Goal: Navigation & Orientation: Find specific page/section

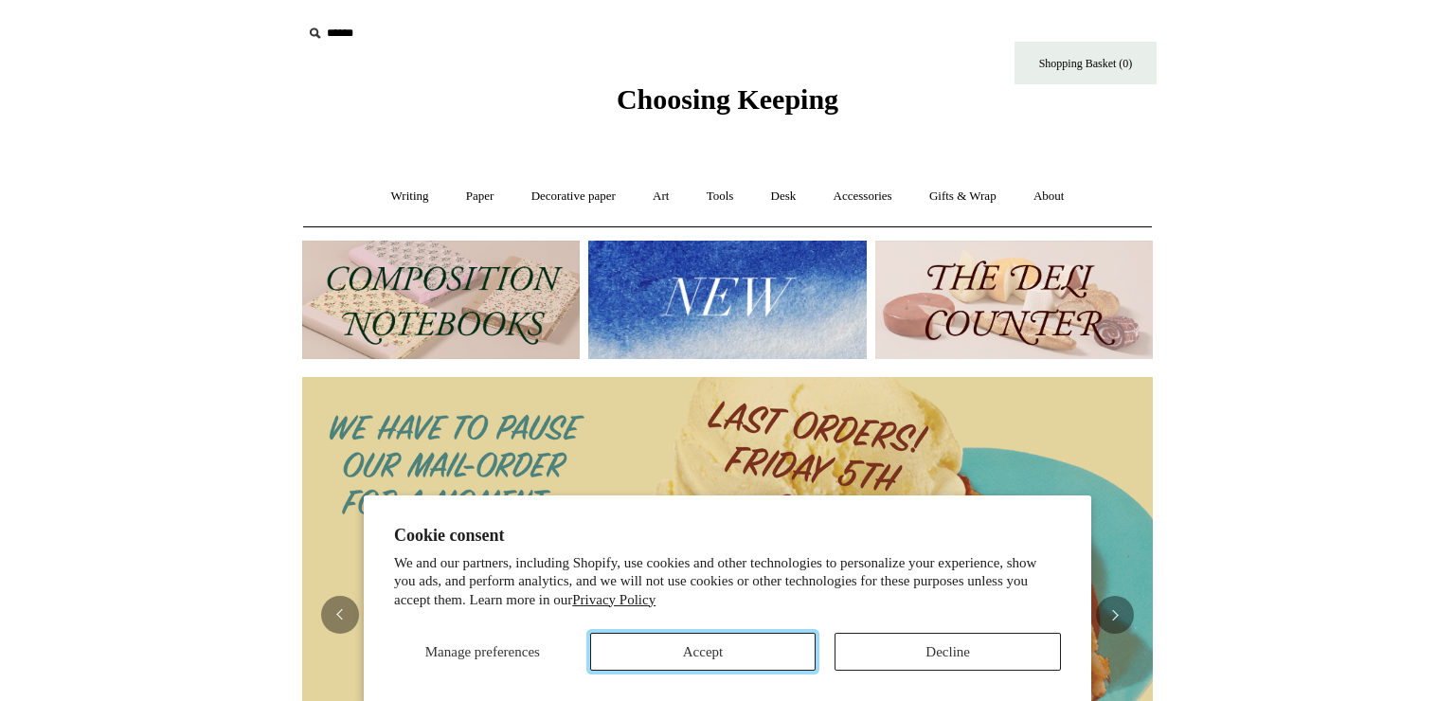
click at [787, 638] on button "Accept" at bounding box center [703, 652] width 226 height 38
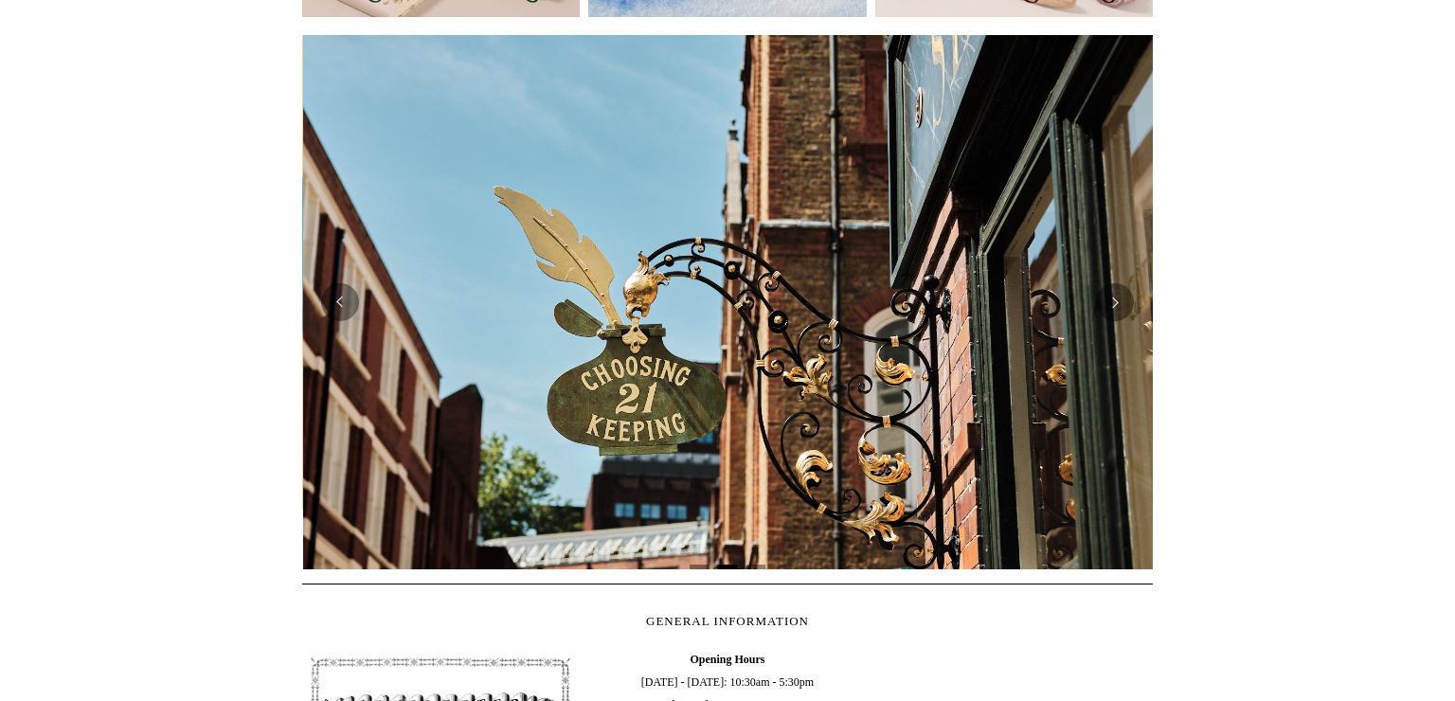
scroll to position [337, 0]
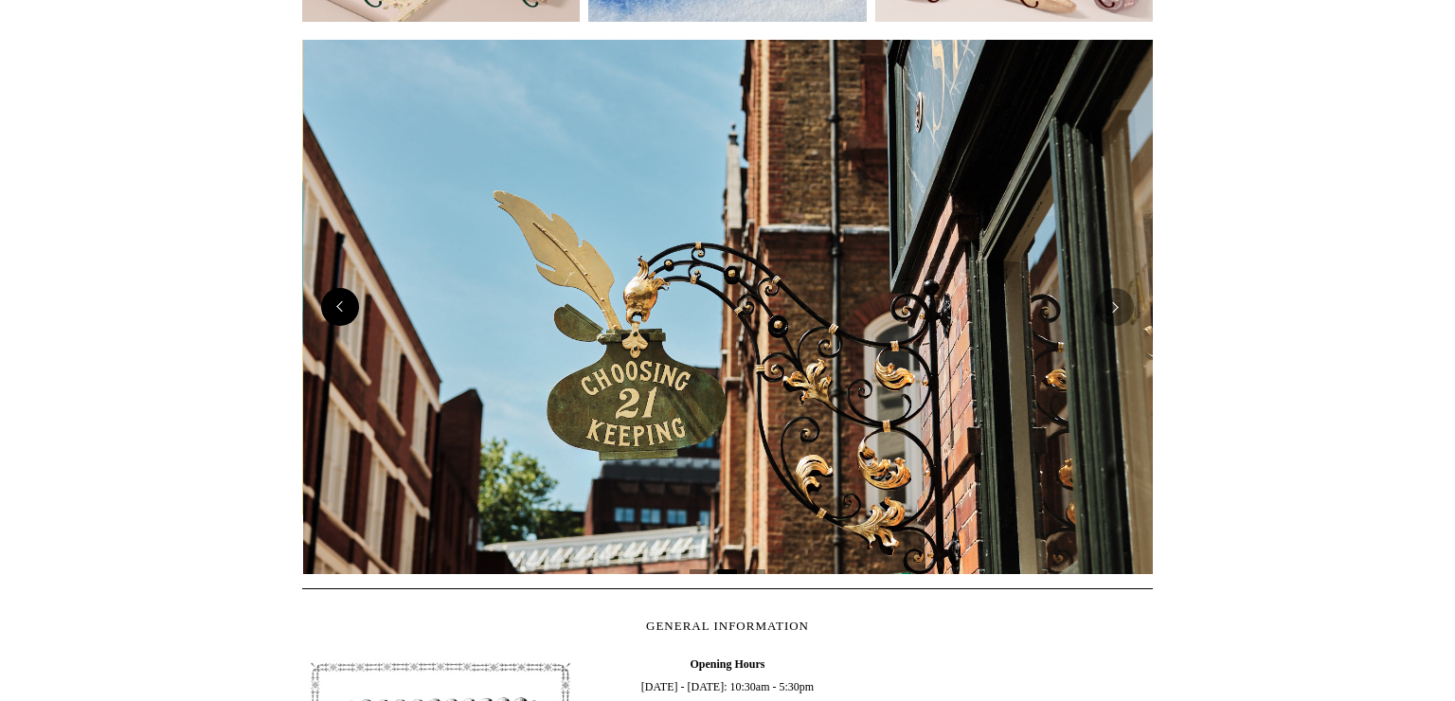
click at [336, 320] on button "Previous" at bounding box center [340, 307] width 38 height 38
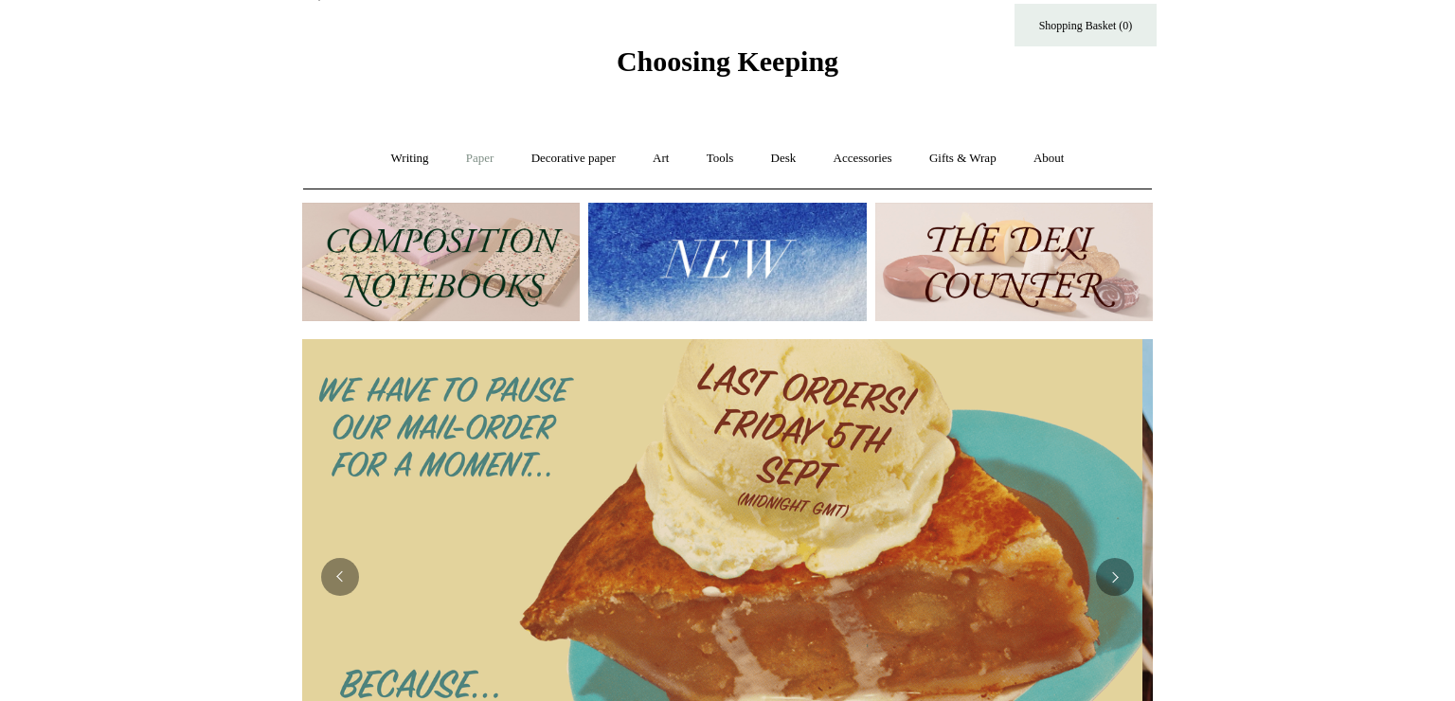
scroll to position [0, 0]
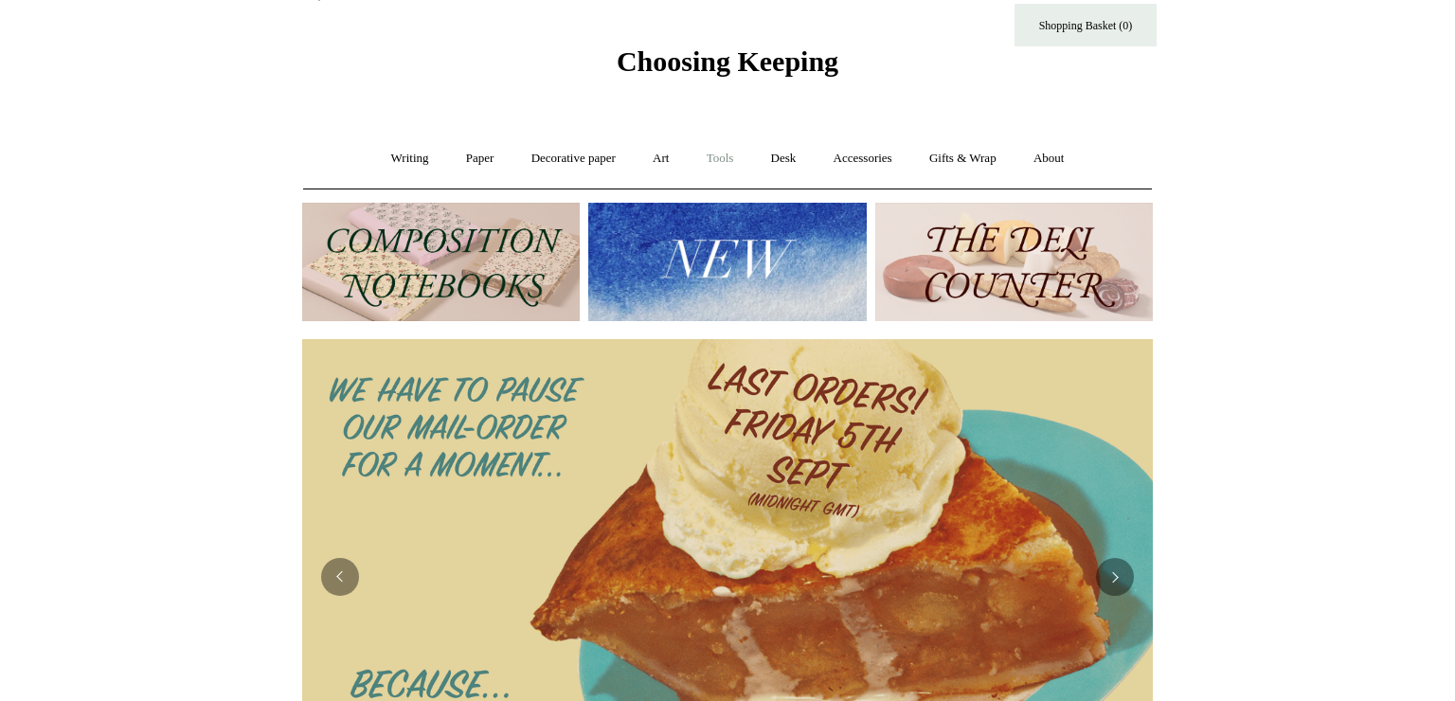
click at [727, 149] on link "Tools +" at bounding box center [721, 159] width 62 height 50
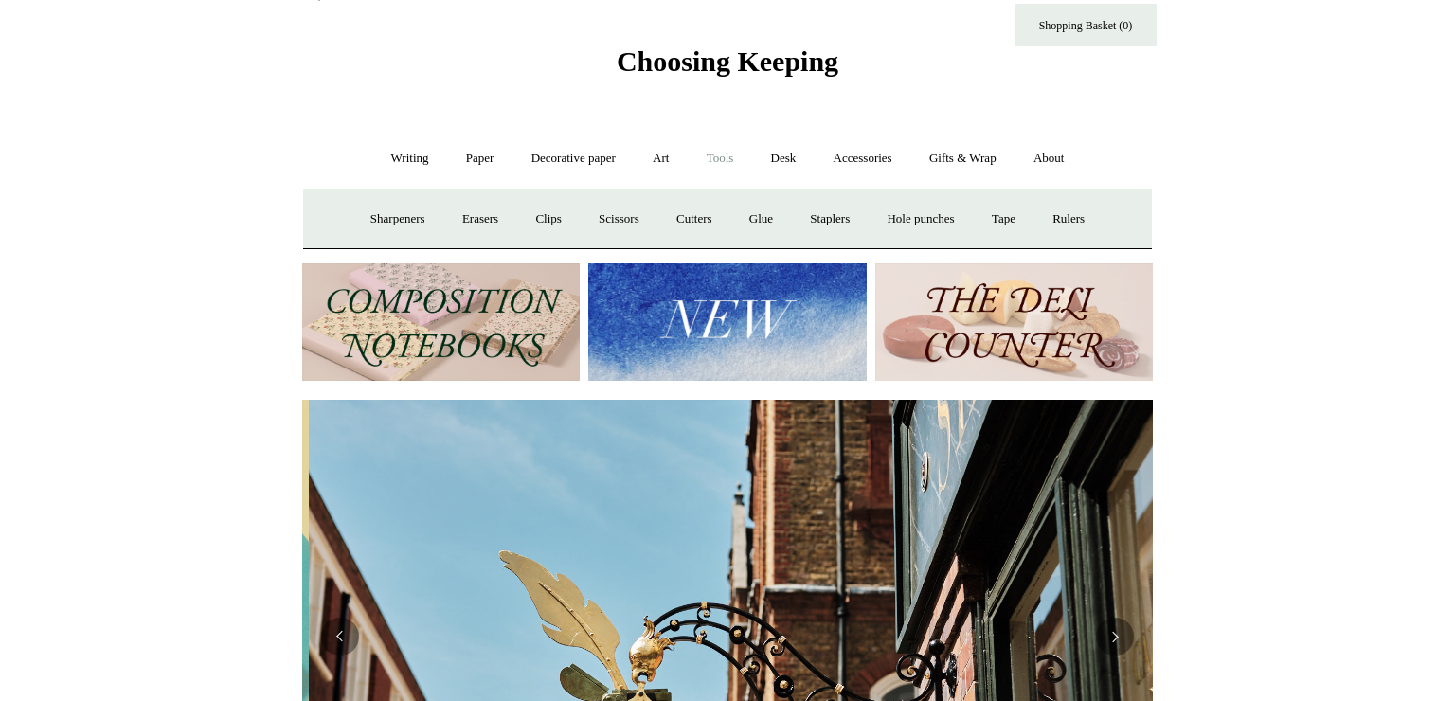
scroll to position [0, 850]
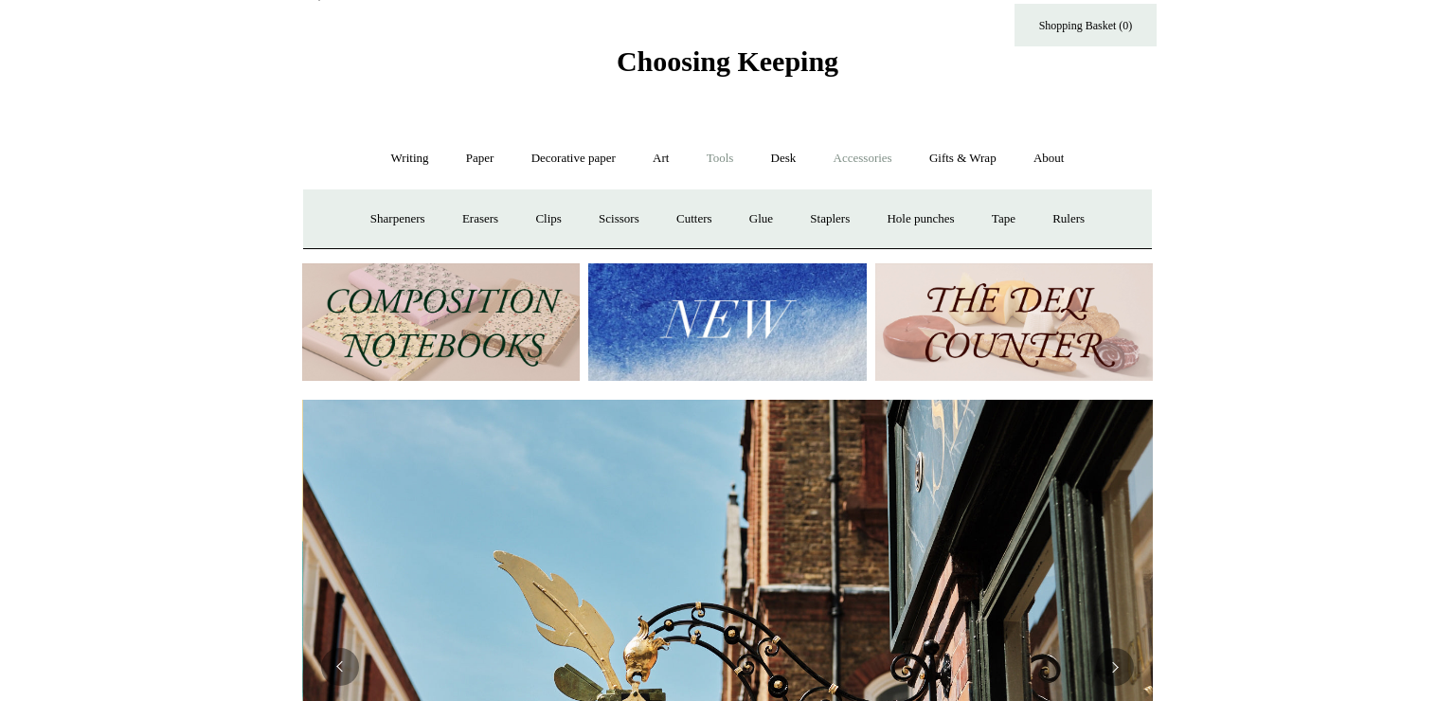
click at [903, 155] on link "Accessories +" at bounding box center [862, 159] width 93 height 50
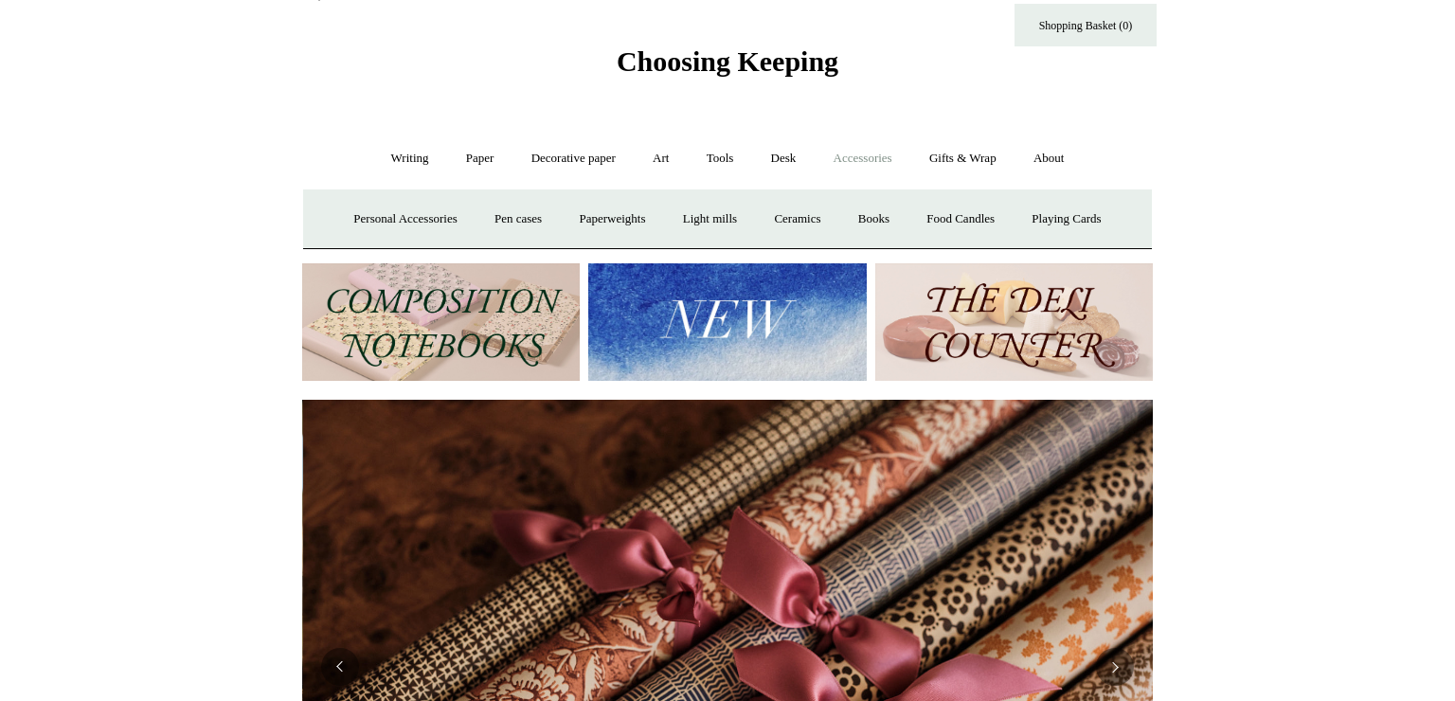
scroll to position [0, 1701]
click at [512, 210] on link "Pen cases" at bounding box center [517, 219] width 81 height 50
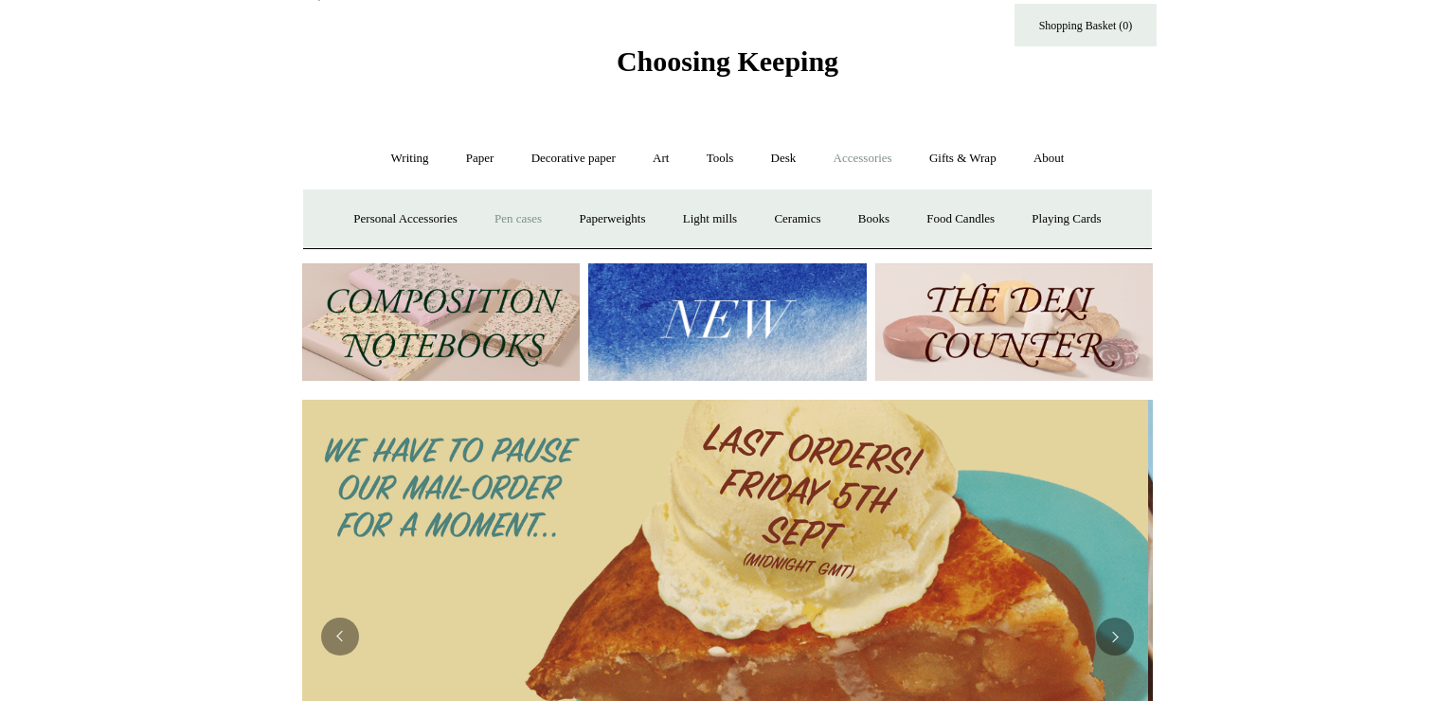
scroll to position [0, 0]
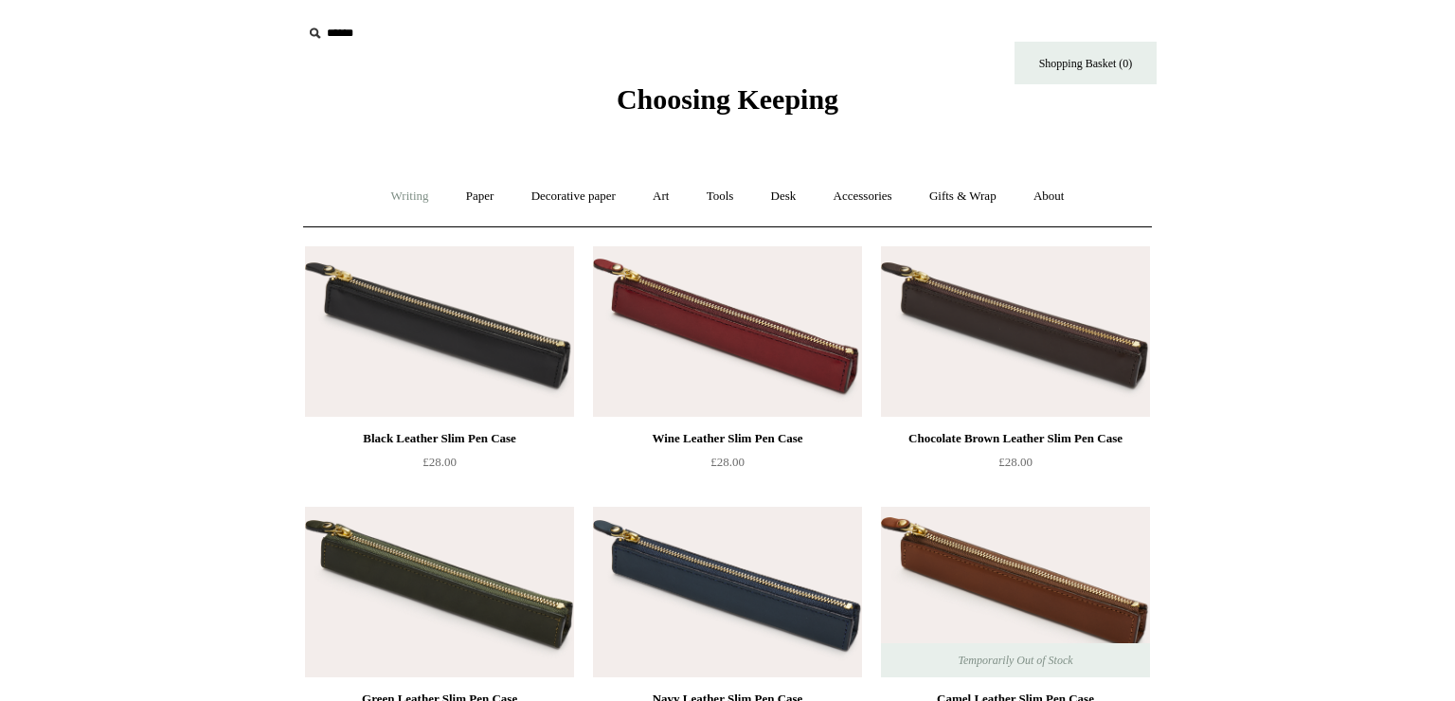
click at [423, 201] on link "Writing +" at bounding box center [410, 196] width 72 height 50
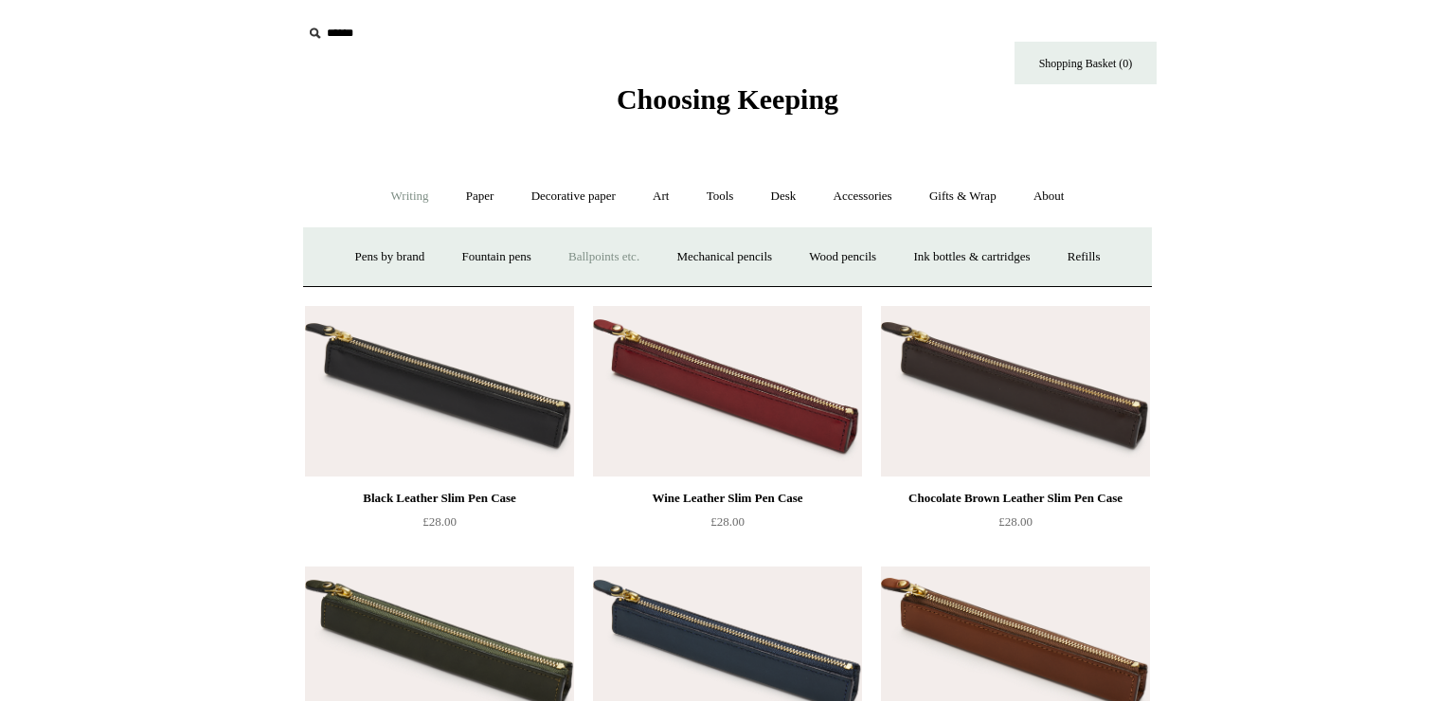
click at [616, 247] on link "Ballpoints etc. +" at bounding box center [603, 257] width 105 height 50
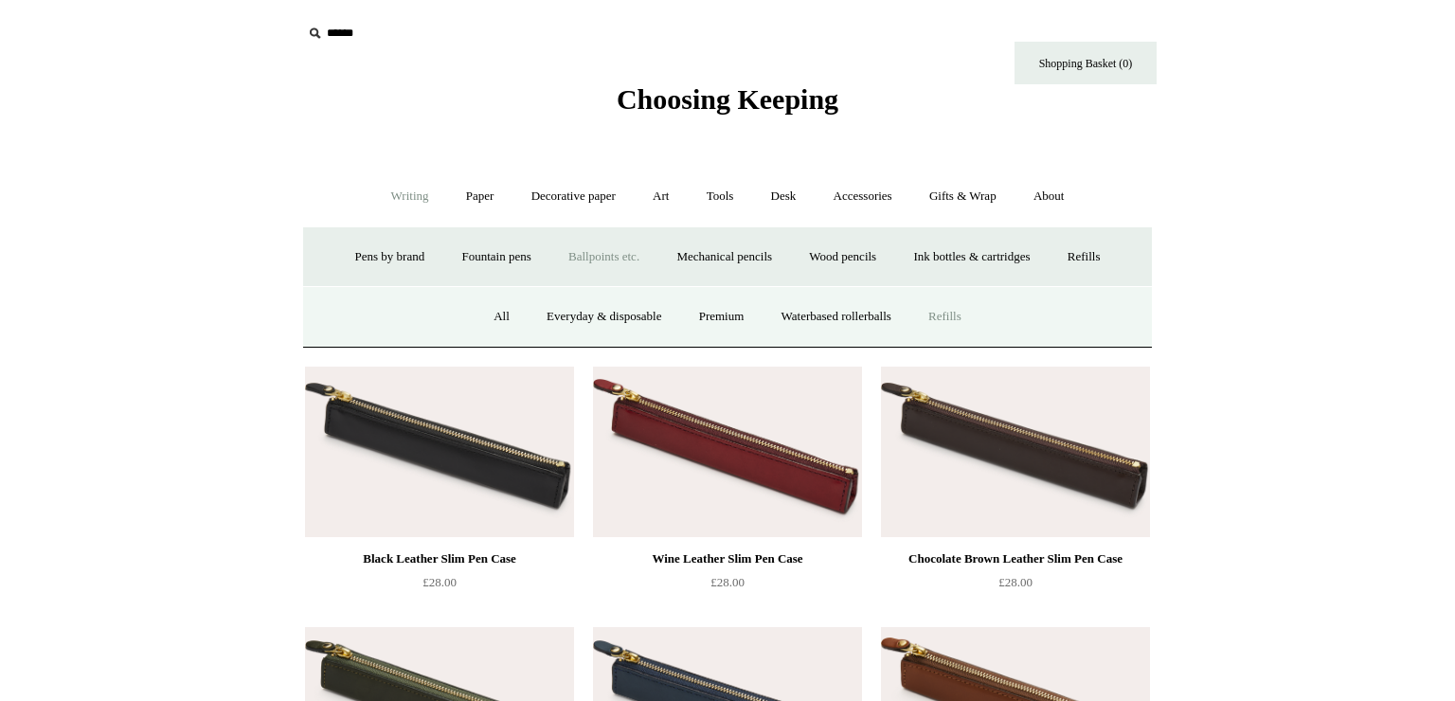
click at [959, 323] on link "Refills" at bounding box center [944, 317] width 67 height 50
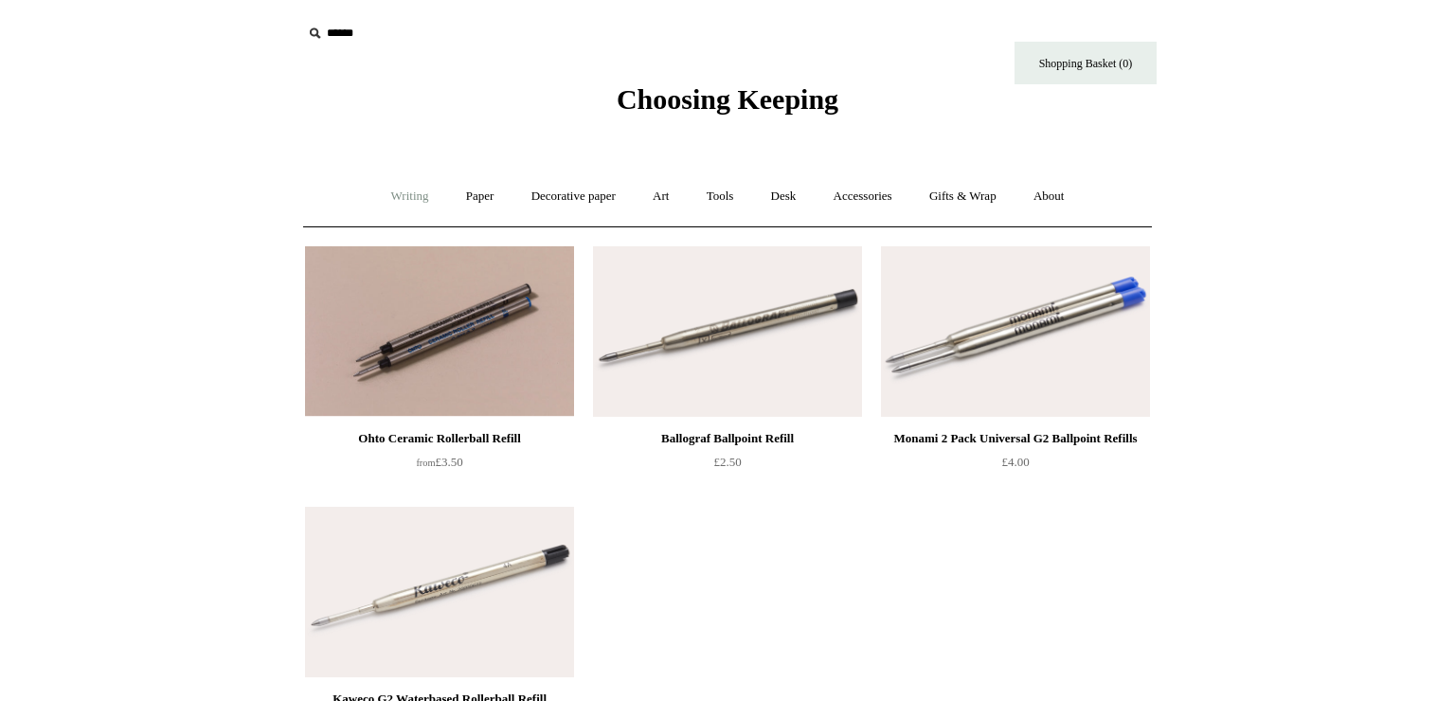
click at [395, 203] on link "Writing +" at bounding box center [410, 196] width 72 height 50
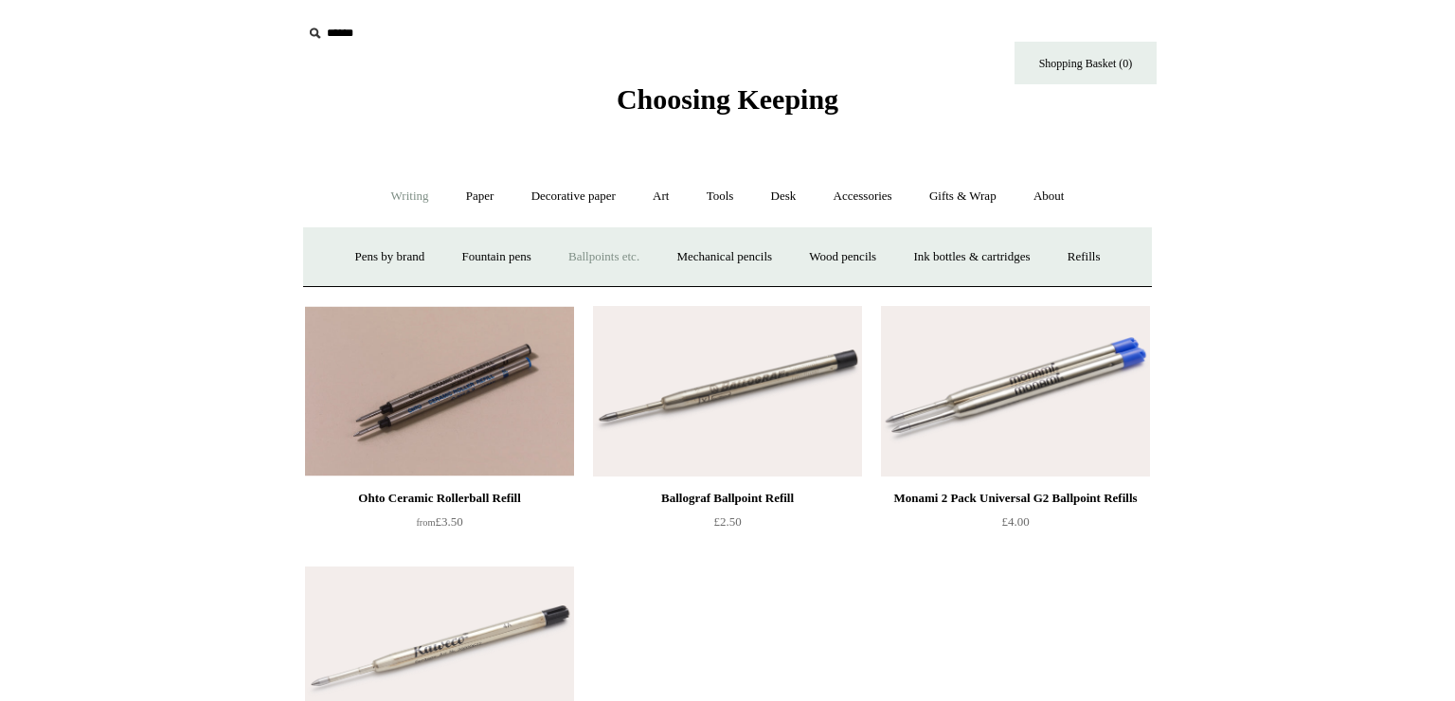
click at [587, 258] on link "Ballpoints etc. +" at bounding box center [603, 257] width 105 height 50
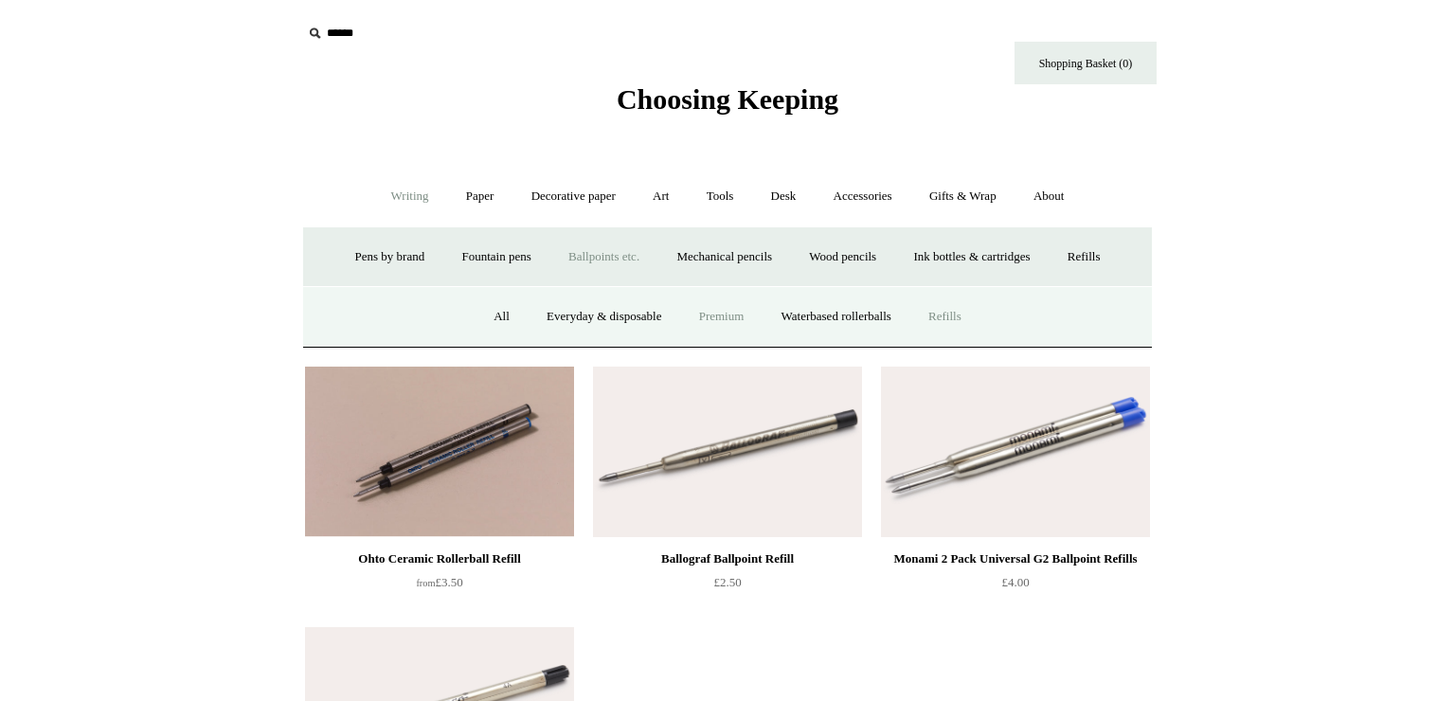
click at [713, 315] on link "Premium" at bounding box center [722, 317] width 80 height 50
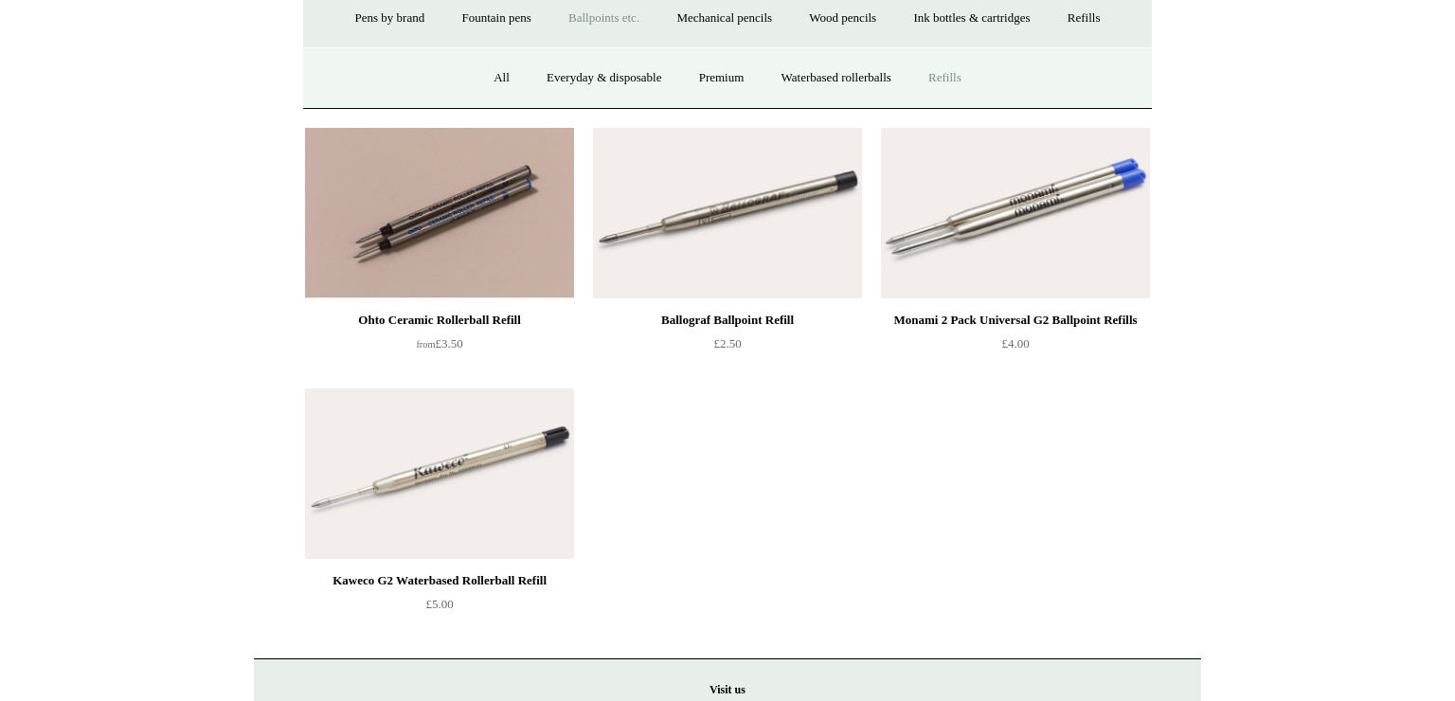
scroll to position [236, 0]
